Goal: Information Seeking & Learning: Learn about a topic

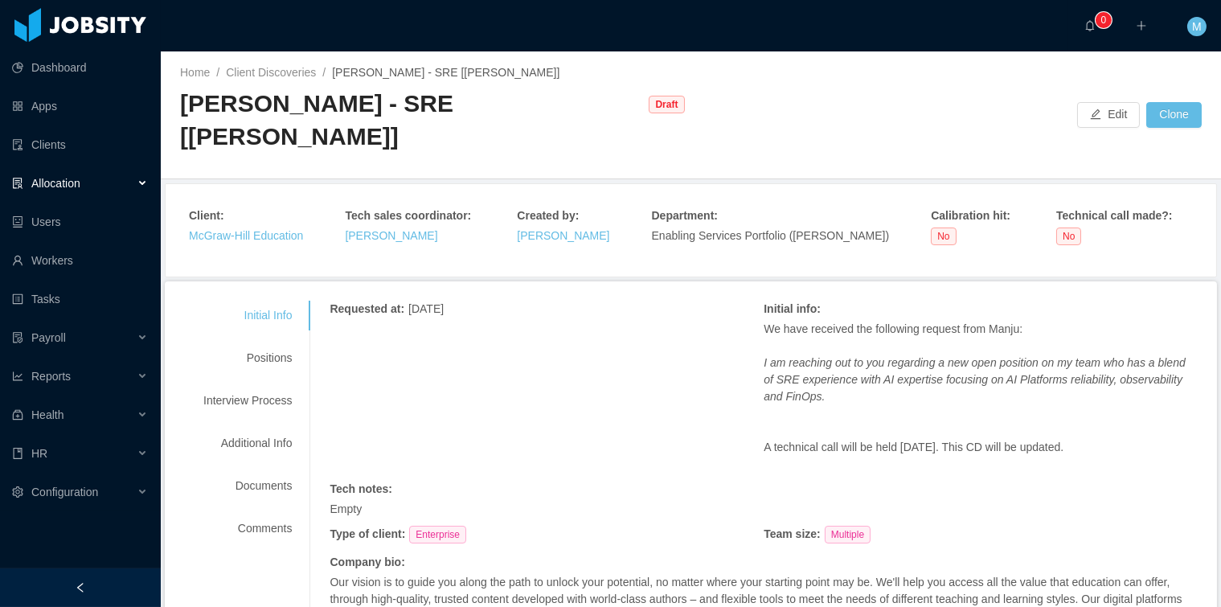
click at [798, 77] on div "Home / Client Discoveries / [PERSON_NAME] - SRE [[PERSON_NAME]] / [PERSON_NAME]…" at bounding box center [691, 115] width 1060 height 128
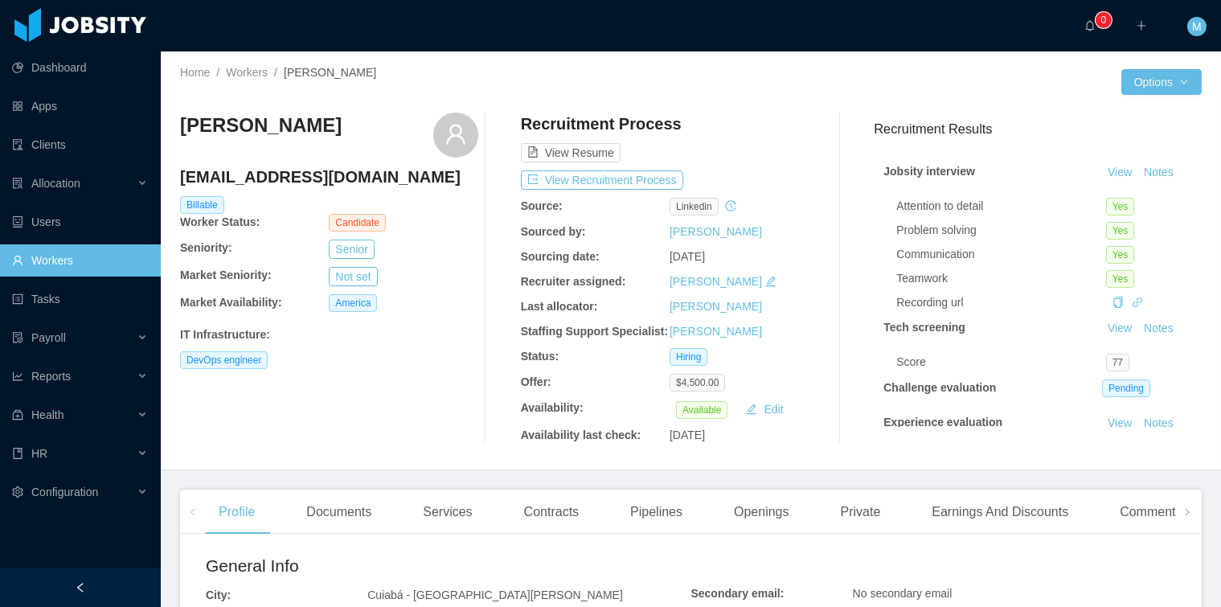
scroll to position [359, 0]
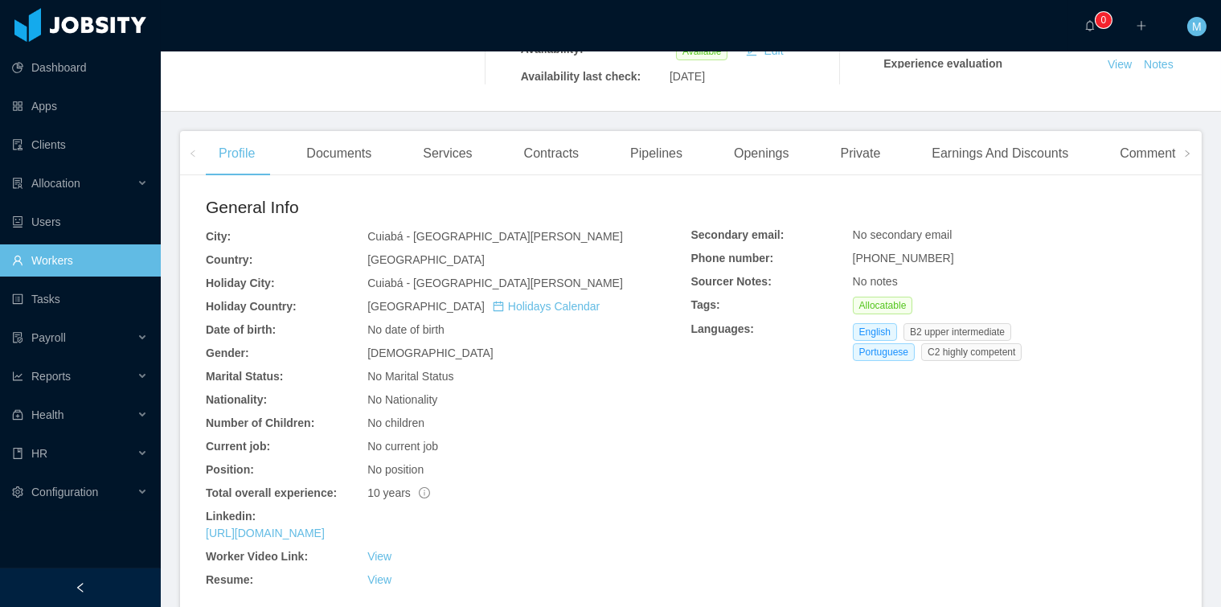
click at [326, 541] on div "https://www.linkedin.com/in/nikurida" at bounding box center [449, 533] width 486 height 17
click at [325, 539] on link "https://www.linkedin.com/in/nikurida" at bounding box center [265, 533] width 119 height 13
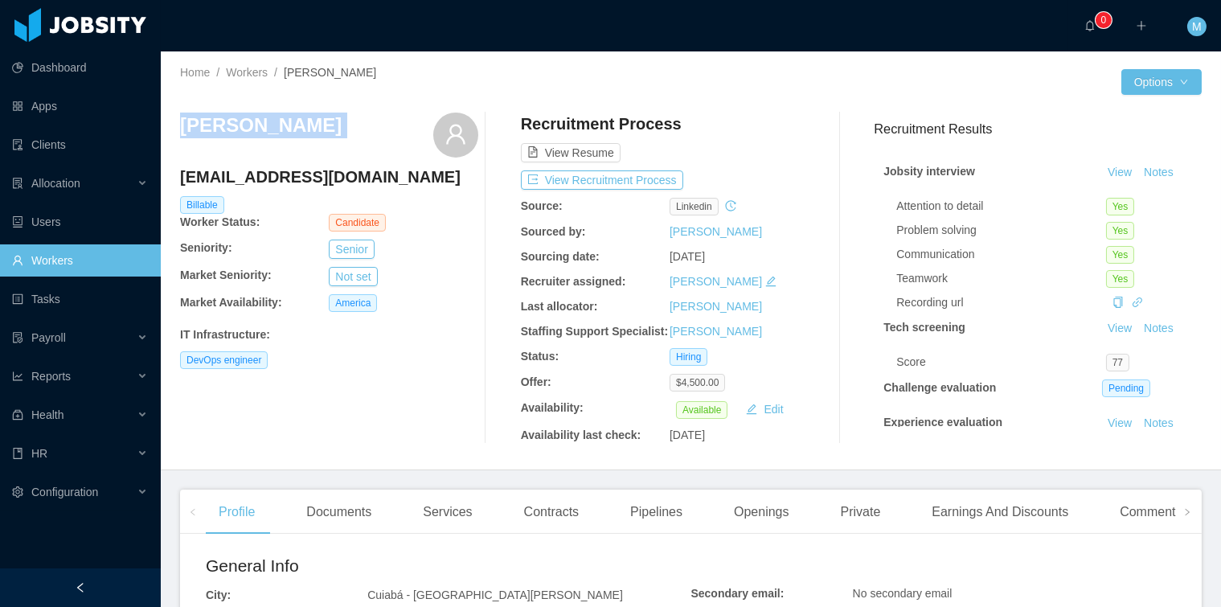
drag, startPoint x: 178, startPoint y: 123, endPoint x: 416, endPoint y: 121, distance: 238.8
click at [416, 121] on div "Home / Workers / Ricardo Araujo Almeida / Options Ricardo Araujo Almeida rikuri…" at bounding box center [691, 260] width 1060 height 419
copy div "Ricardo Araujo Almeida"
click at [270, 115] on h3 "Ricardo Araujo Almeida" at bounding box center [261, 126] width 162 height 26
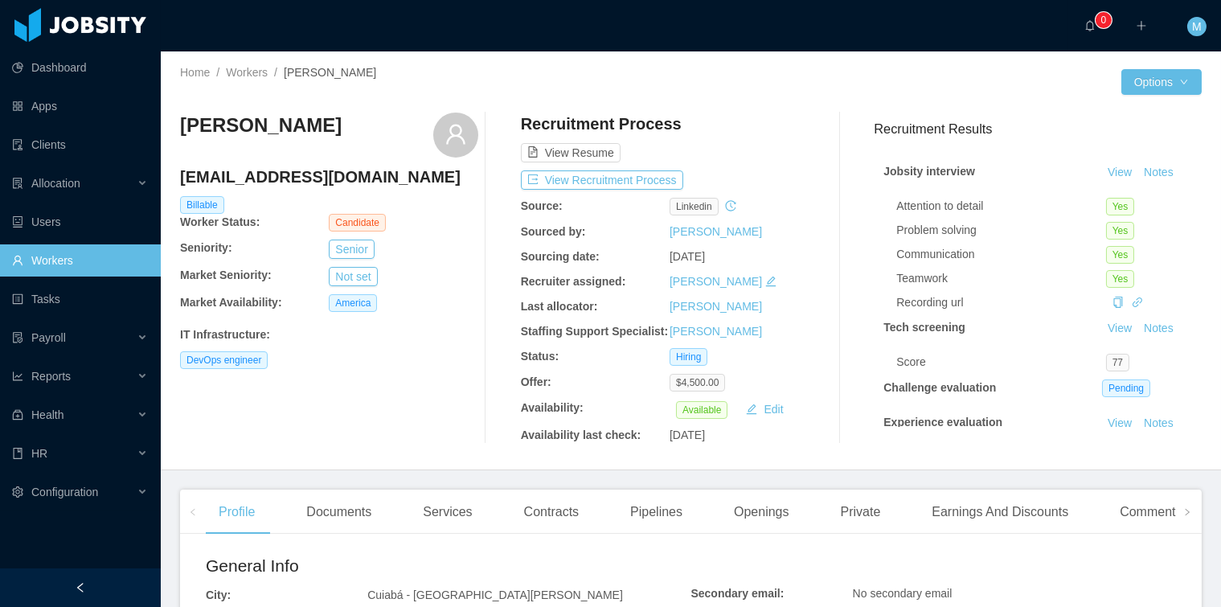
click at [451, 75] on div "Home / Workers / Ricardo Araujo Almeida /" at bounding box center [435, 72] width 511 height 17
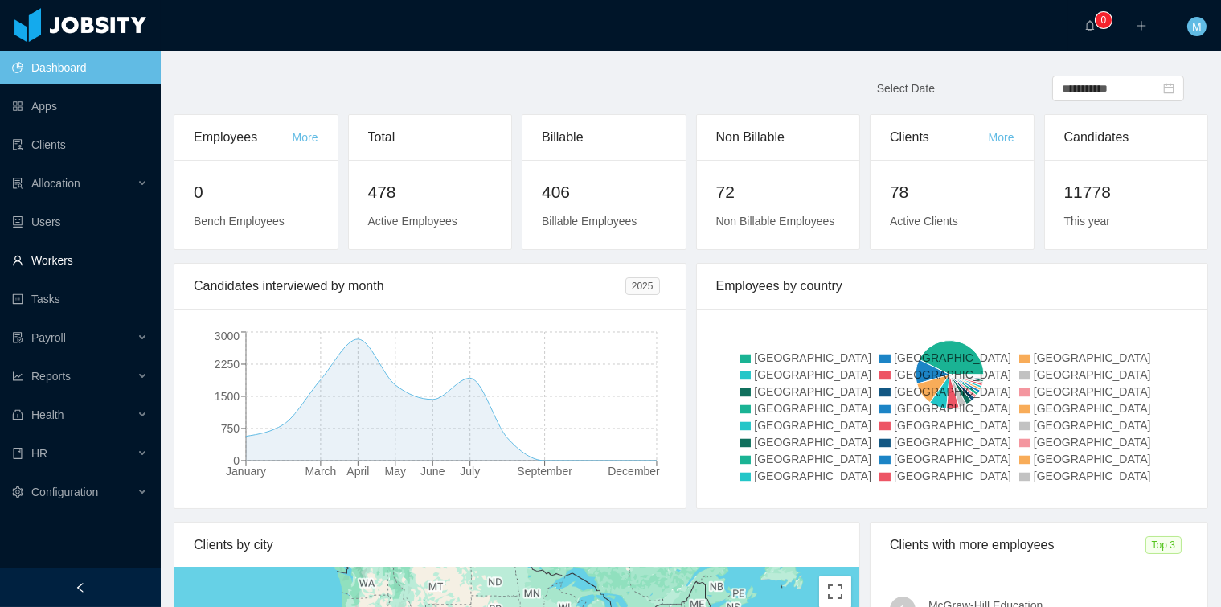
click at [71, 256] on link "Workers" at bounding box center [80, 260] width 136 height 32
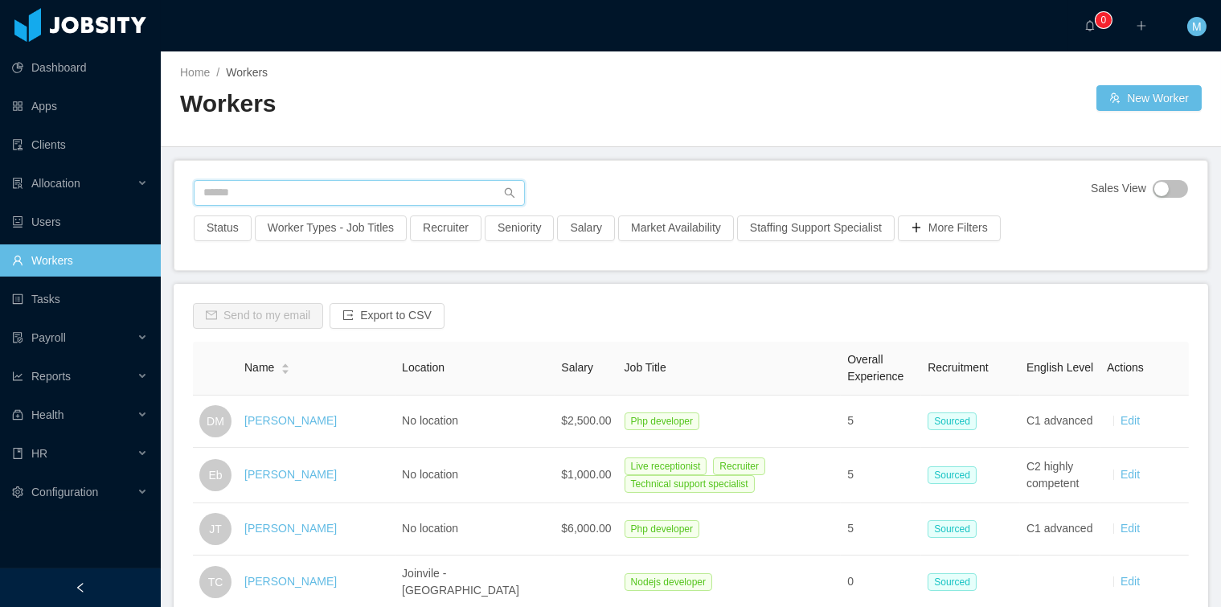
click at [289, 186] on input "text" at bounding box center [359, 193] width 331 height 26
type input "******"
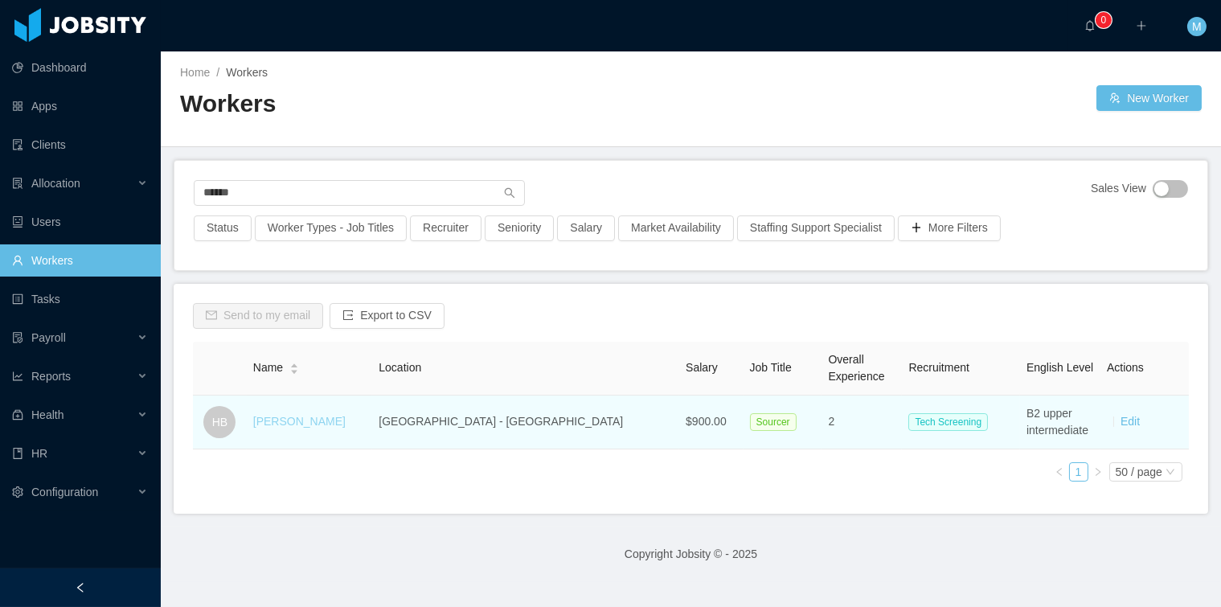
click at [288, 424] on link "[PERSON_NAME]" at bounding box center [299, 421] width 92 height 13
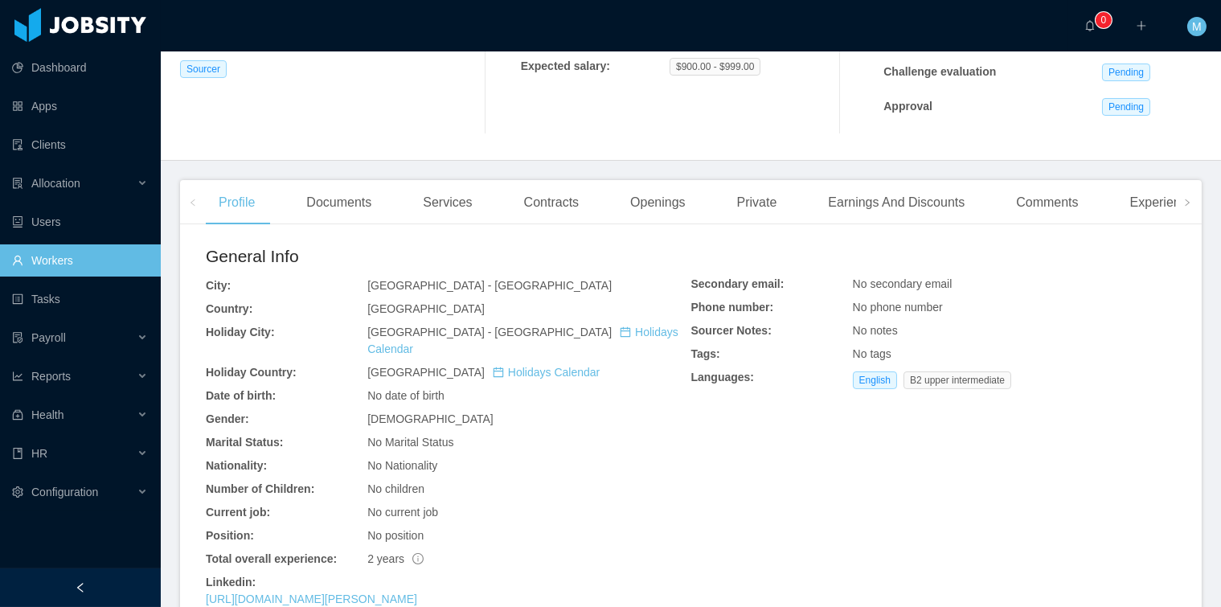
scroll to position [428, 0]
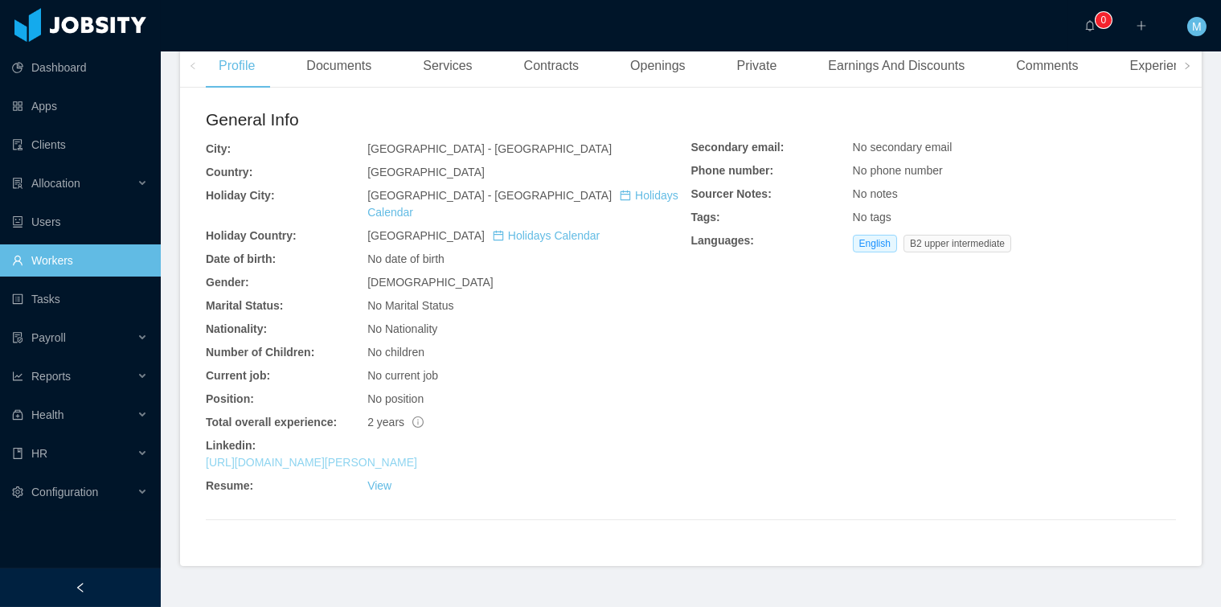
click at [308, 456] on link "[URL][DOMAIN_NAME][PERSON_NAME]" at bounding box center [311, 462] width 211 height 13
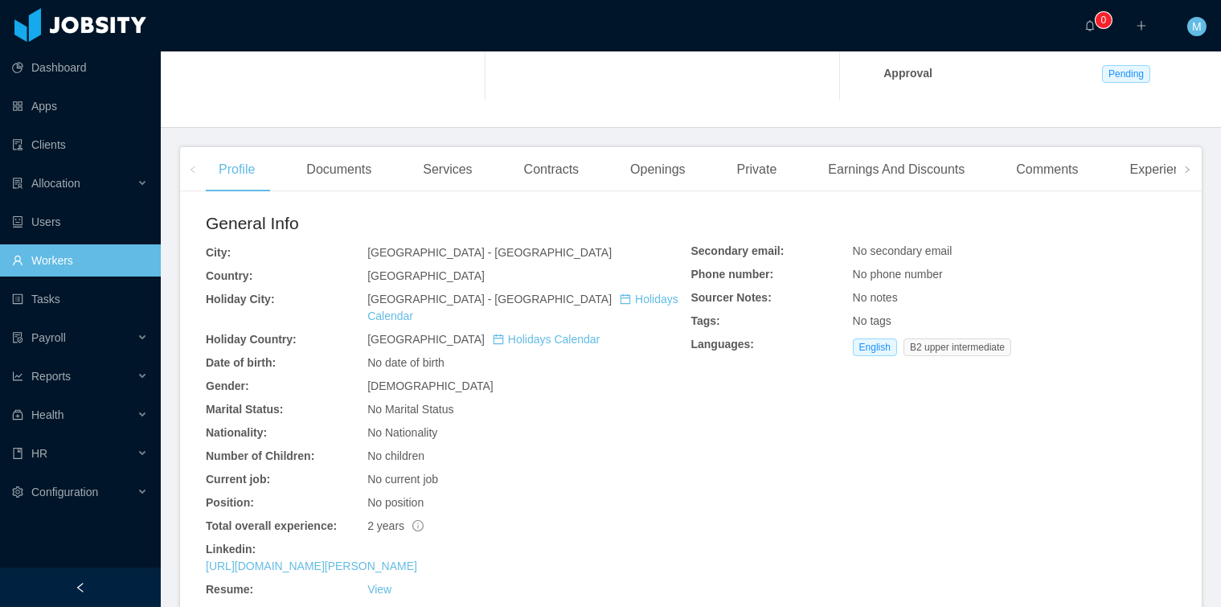
scroll to position [445, 0]
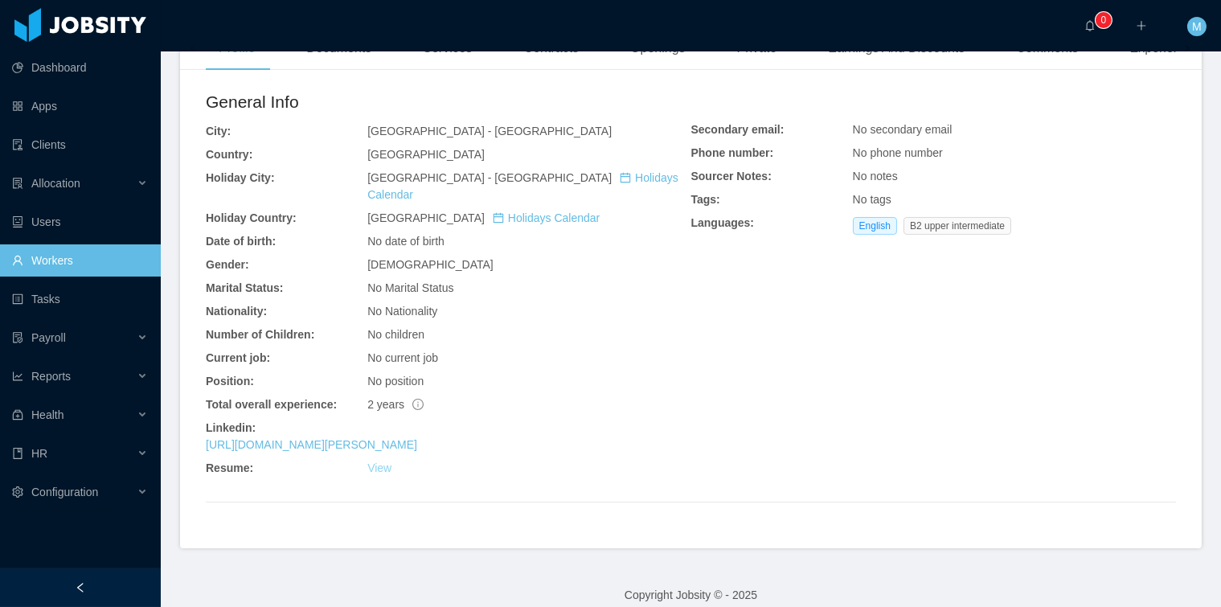
click at [379, 461] on link "View" at bounding box center [379, 467] width 24 height 13
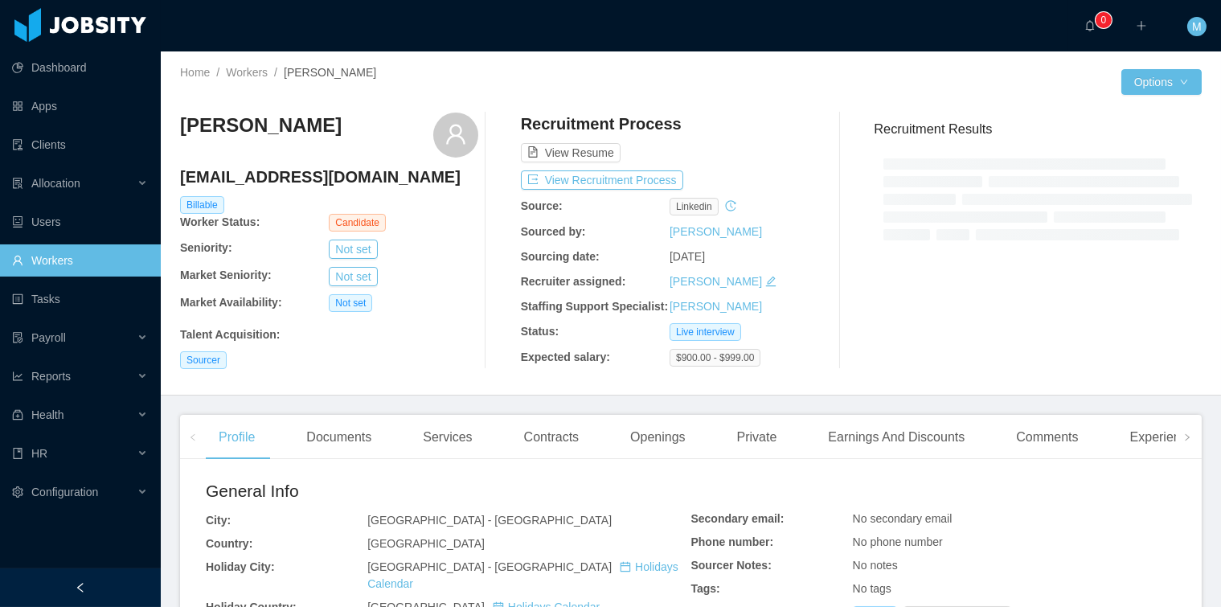
scroll to position [365, 0]
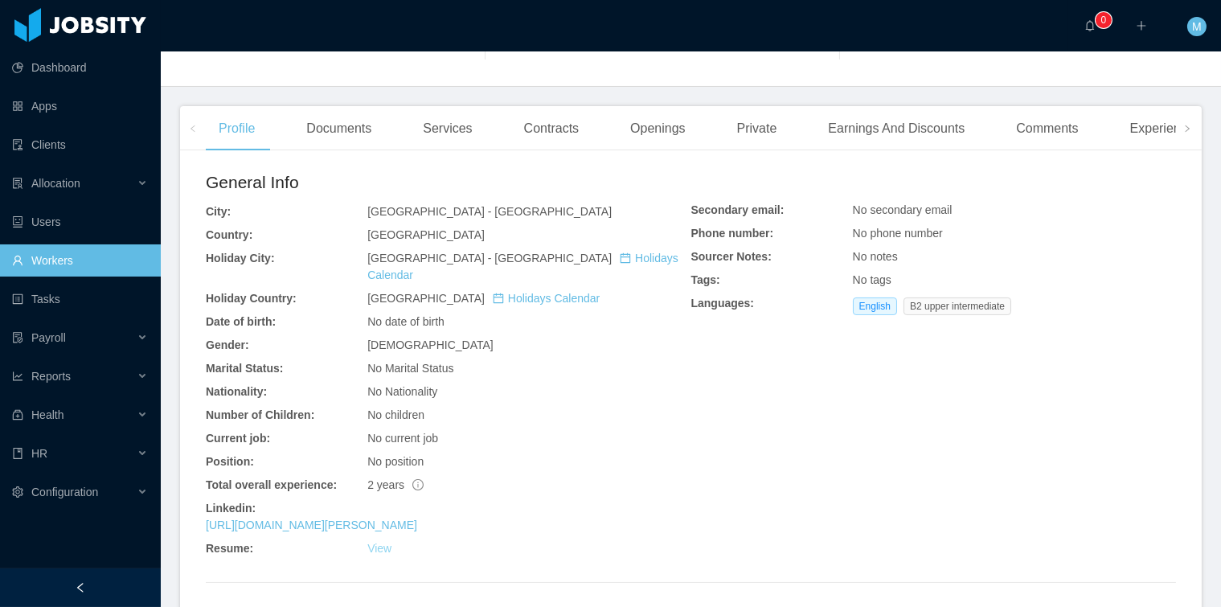
click at [383, 542] on link "View" at bounding box center [379, 548] width 24 height 13
